Goal: Information Seeking & Learning: Learn about a topic

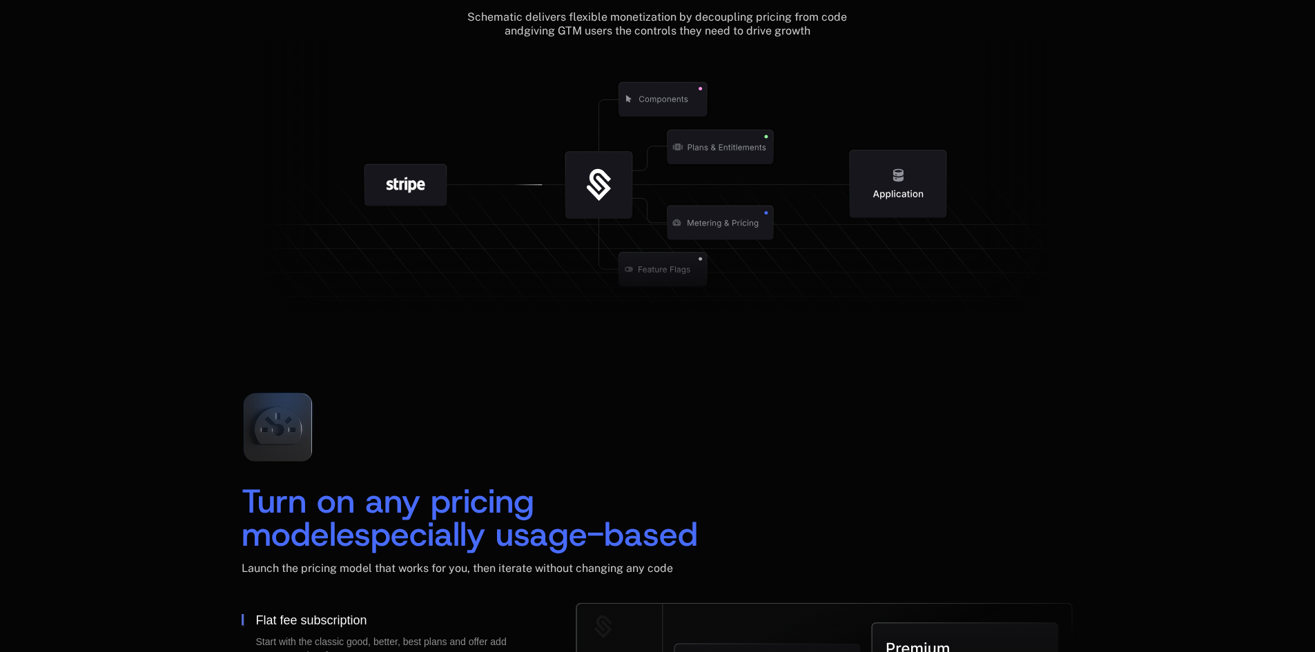
scroll to position [1932, 0]
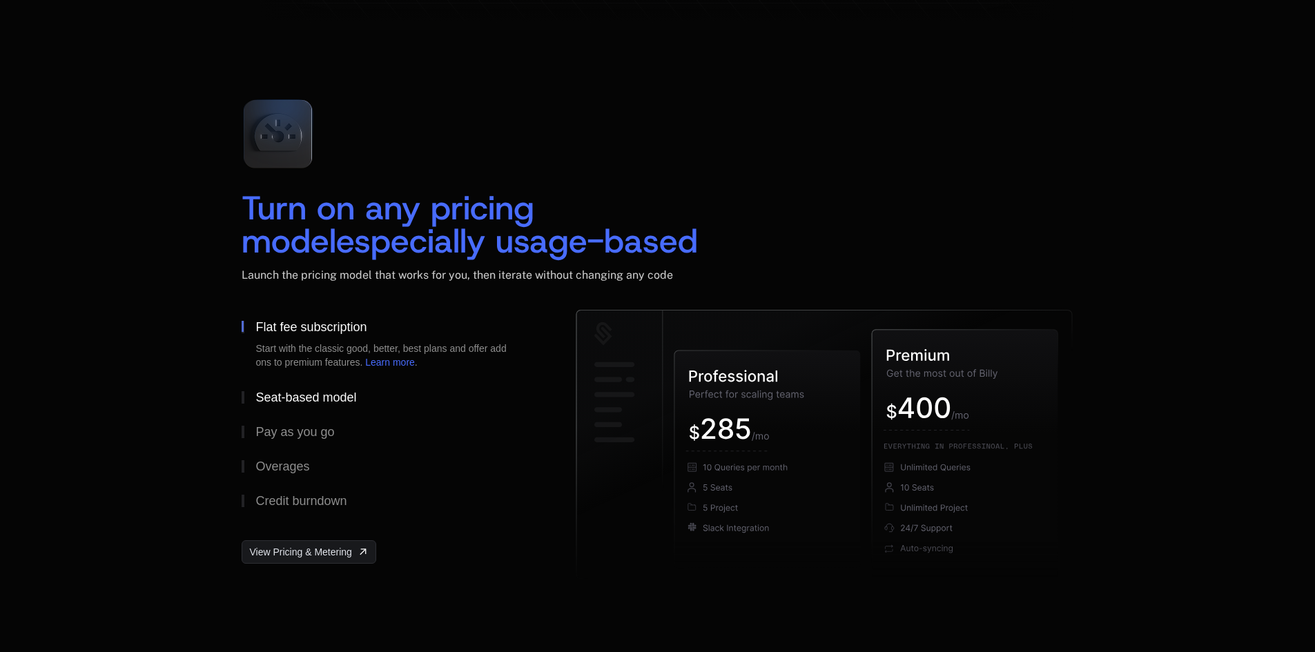
click at [296, 402] on div "Seat-based model" at bounding box center [305, 397] width 101 height 12
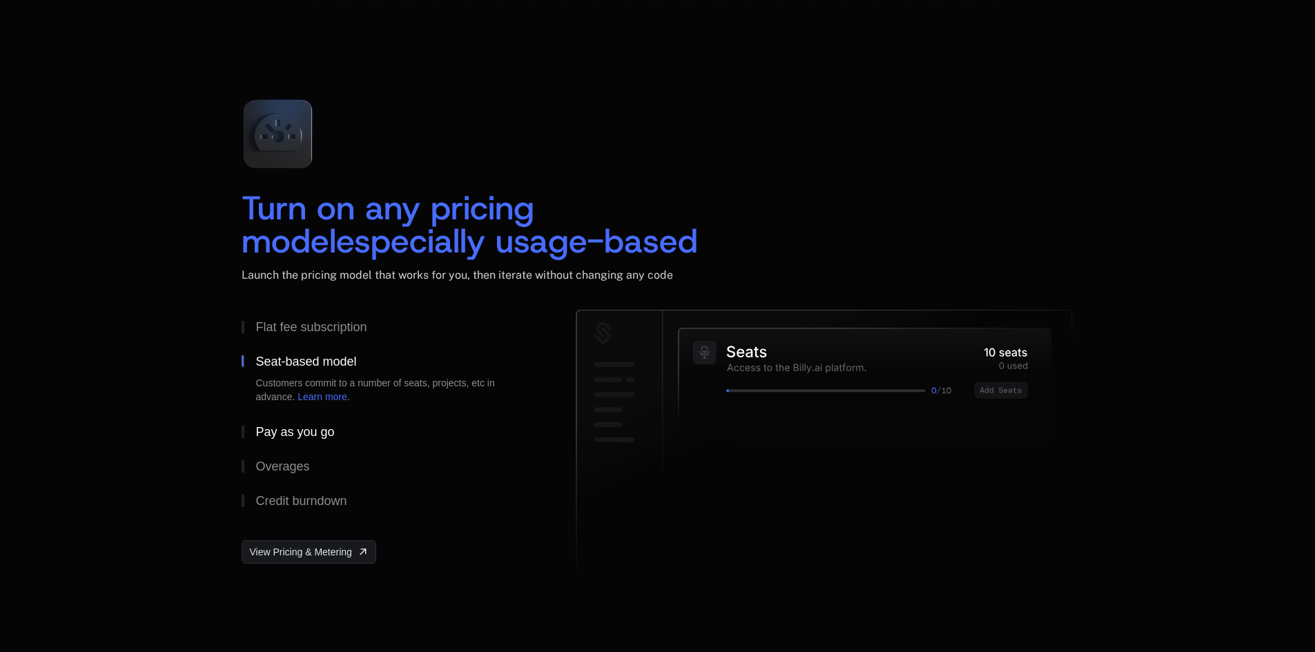
click at [297, 436] on div "Pay as you go" at bounding box center [294, 432] width 79 height 12
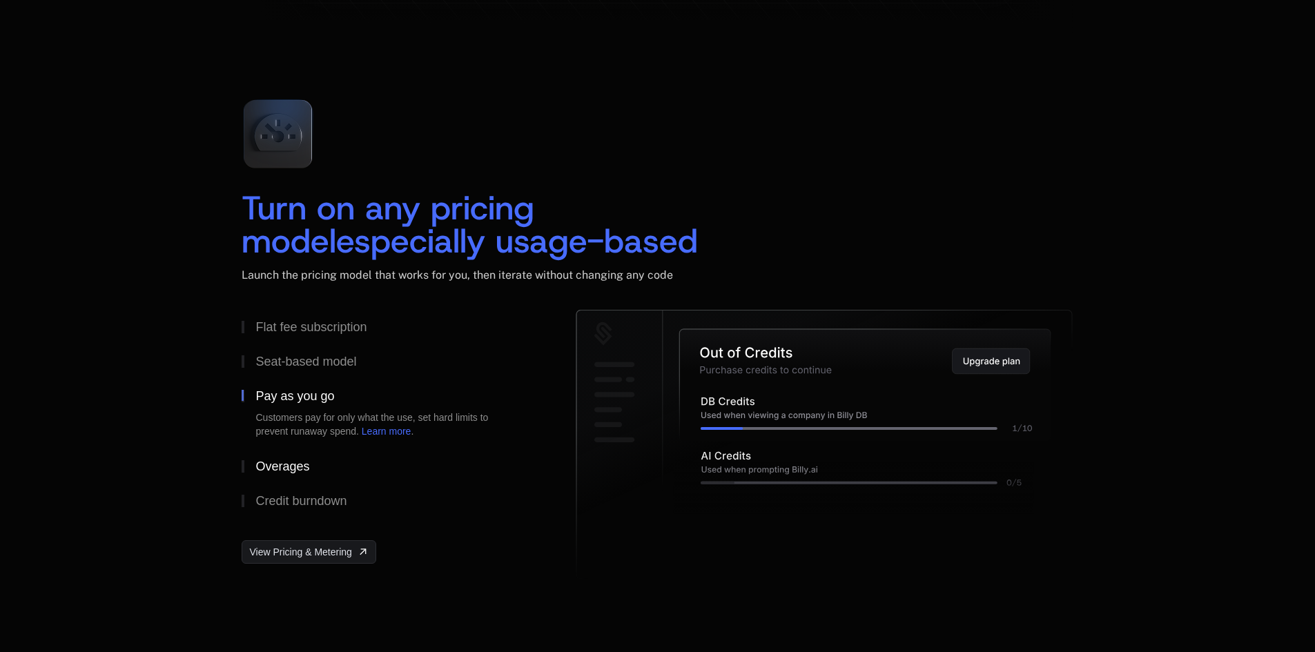
click at [291, 458] on button "Overages" at bounding box center [387, 466] width 290 height 35
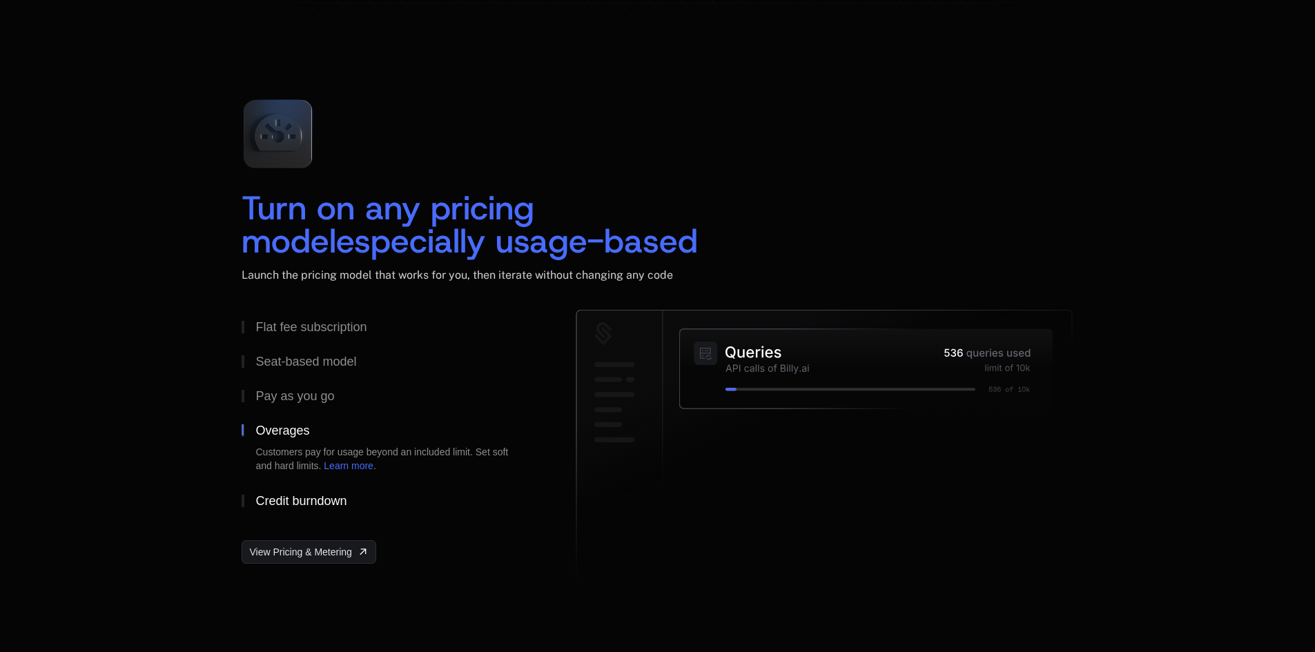
click at [291, 495] on div "Credit burndown" at bounding box center [300, 501] width 91 height 12
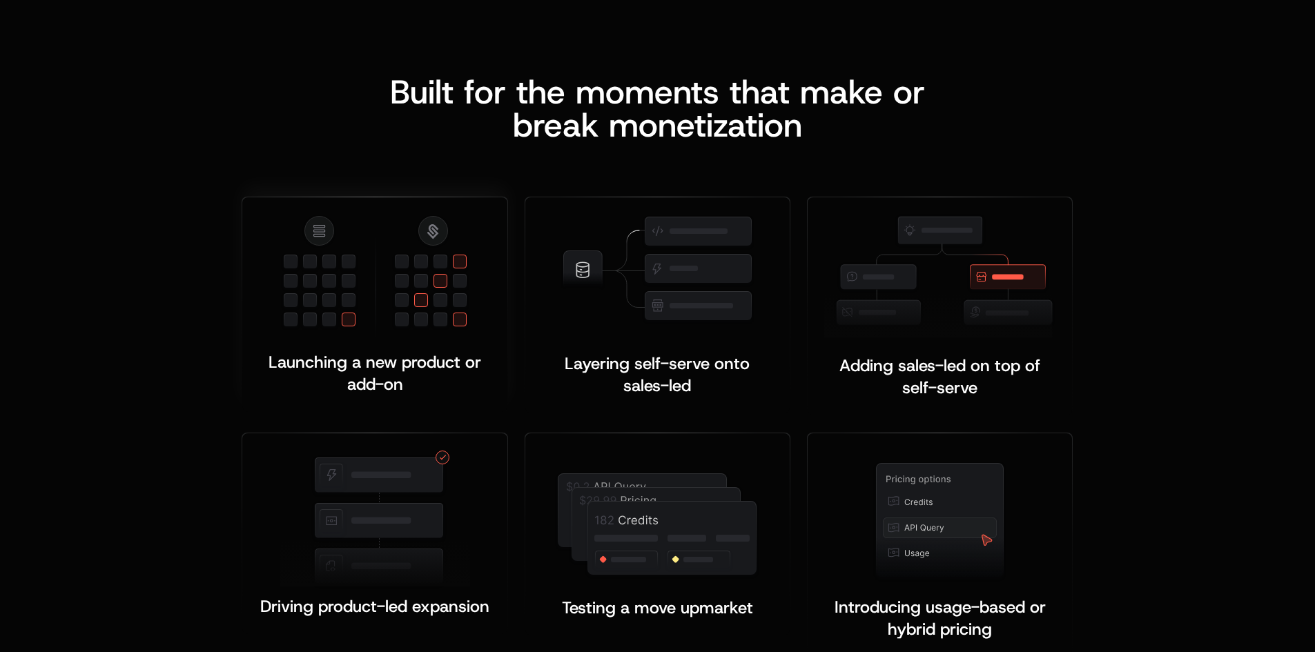
scroll to position [2692, 0]
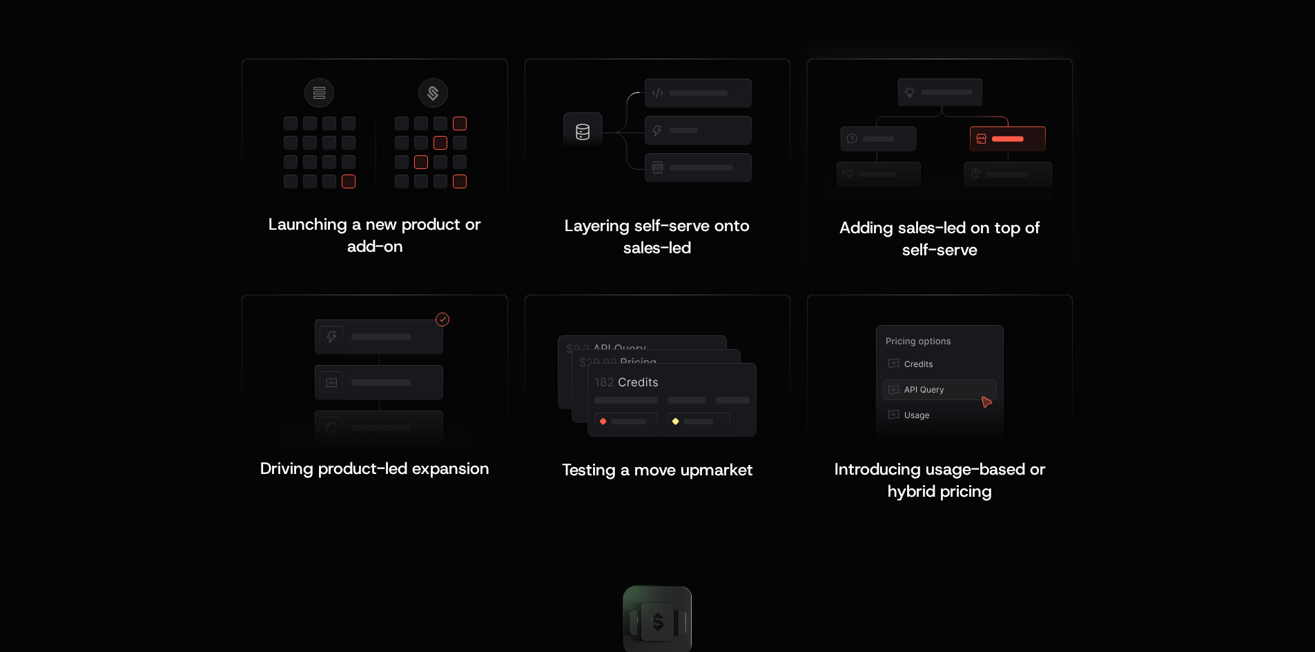
click at [922, 185] on img at bounding box center [939, 137] width 231 height 123
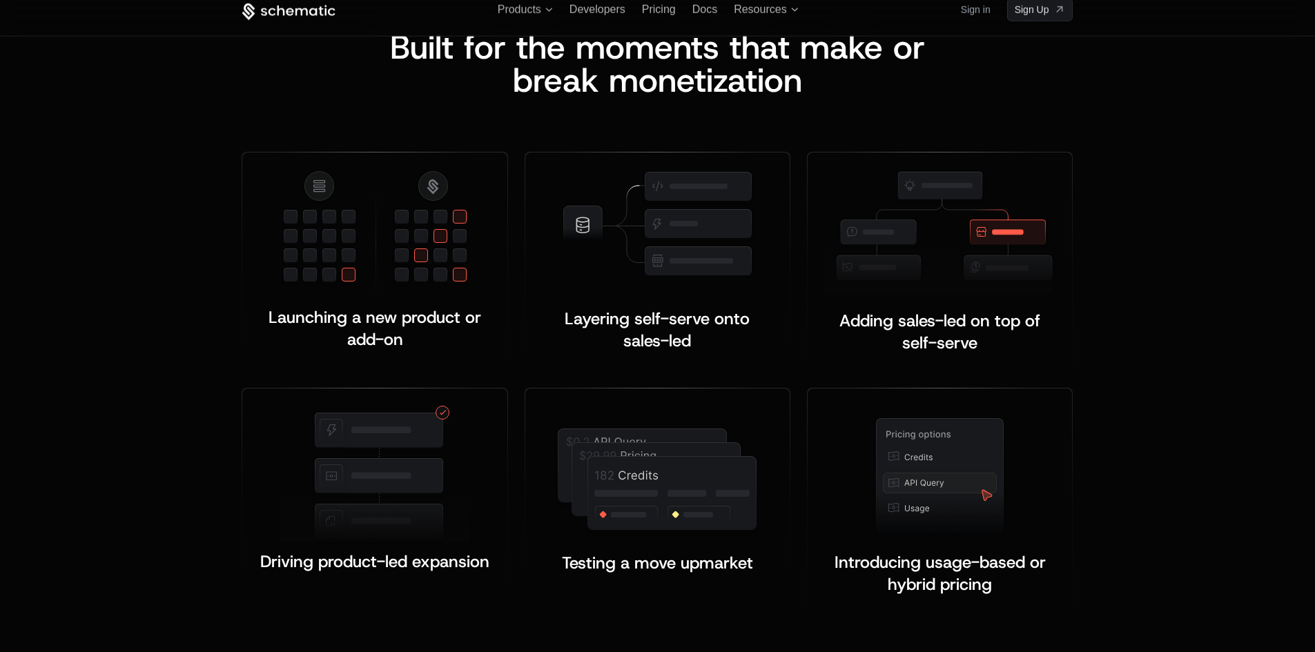
scroll to position [2553, 0]
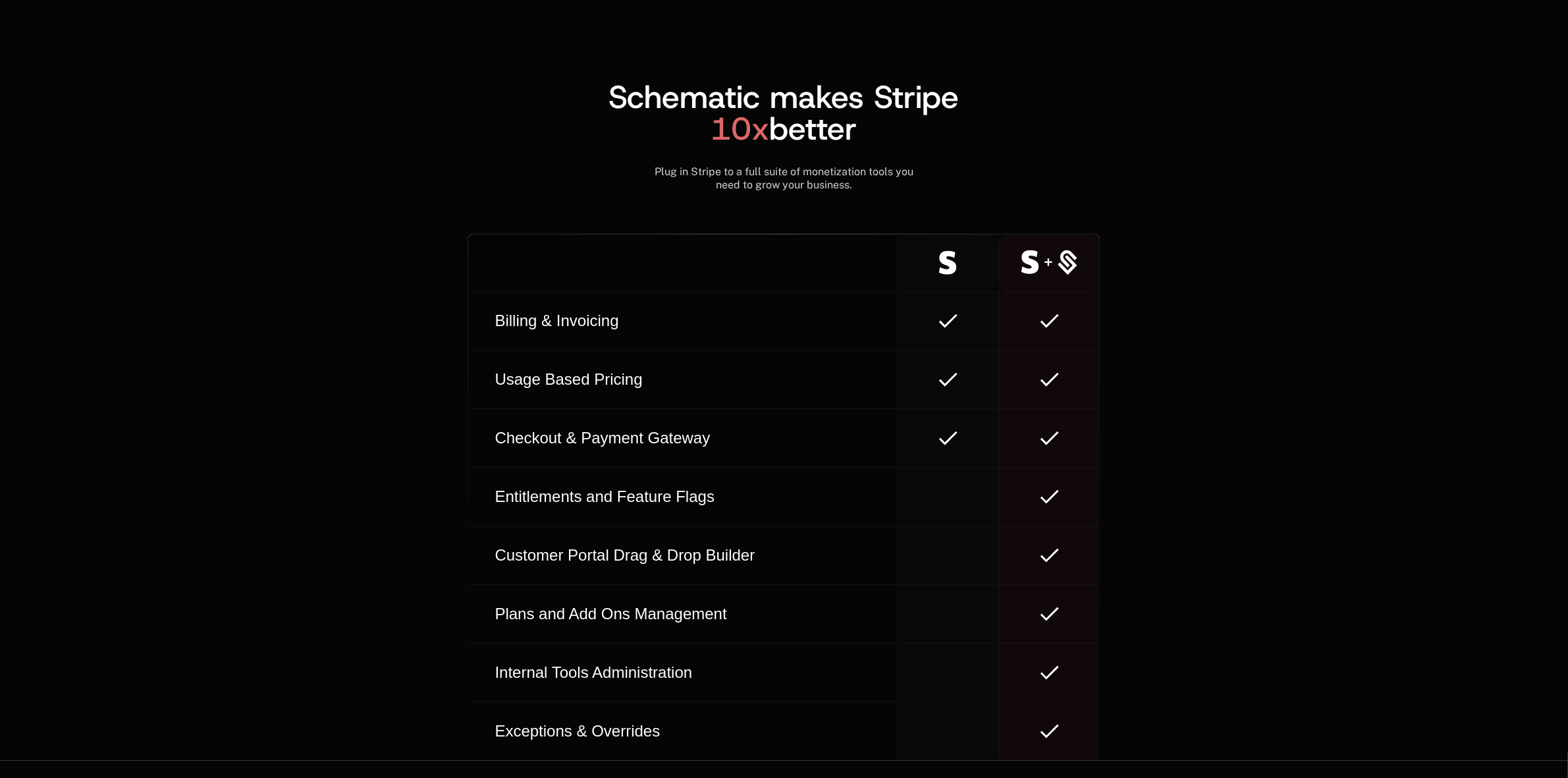
scroll to position [7329, 0]
